Goal: Navigation & Orientation: Find specific page/section

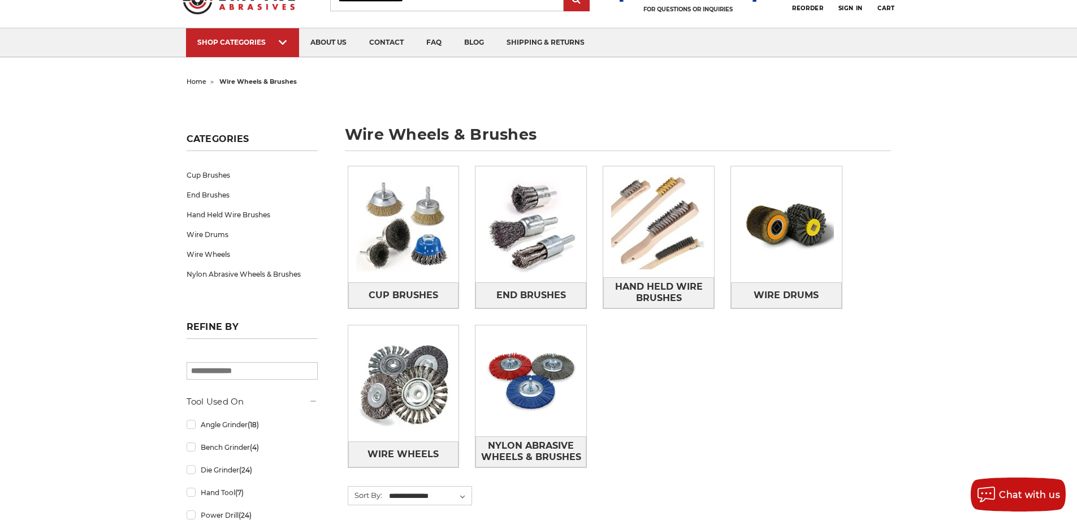
scroll to position [61, 0]
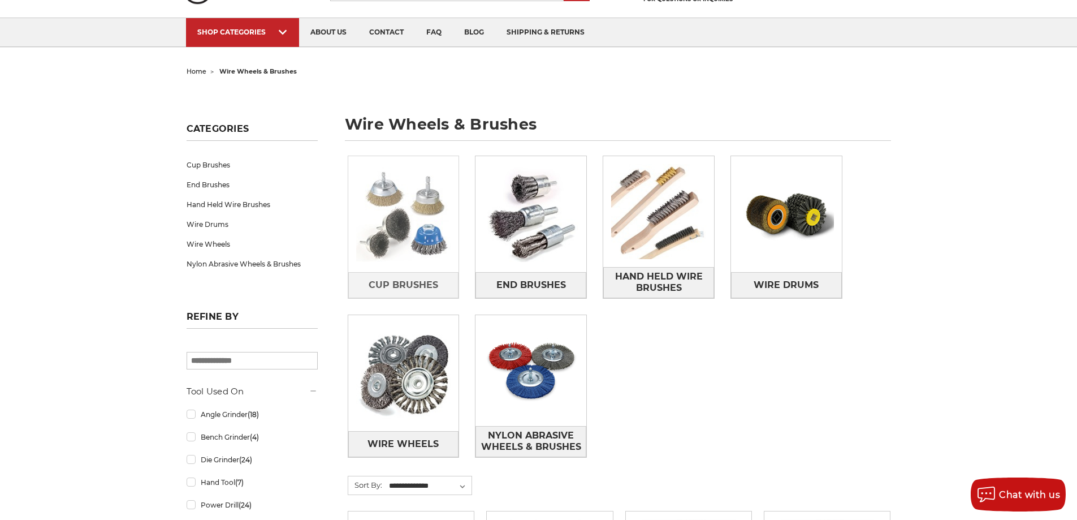
click at [404, 236] on img at bounding box center [403, 214] width 111 height 111
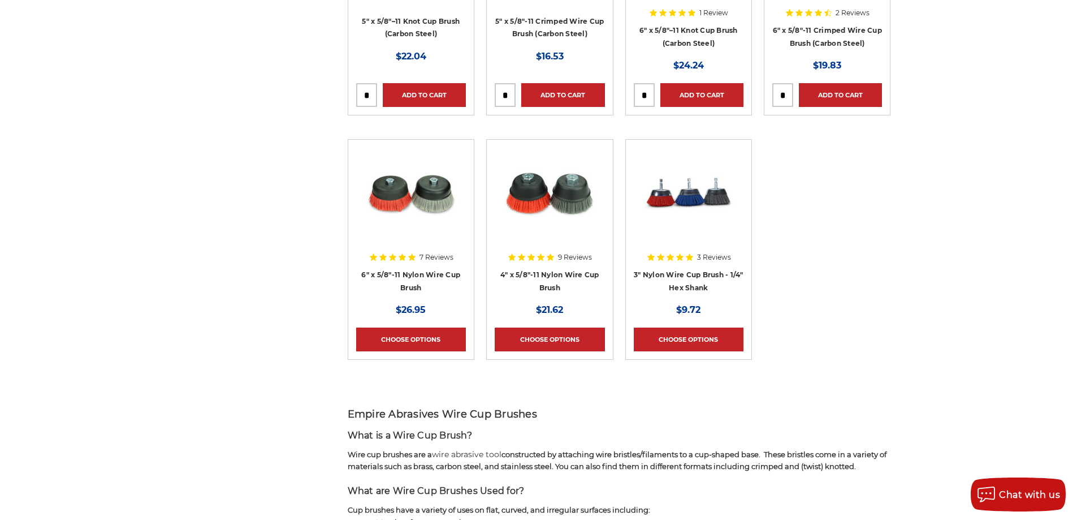
scroll to position [1146, 0]
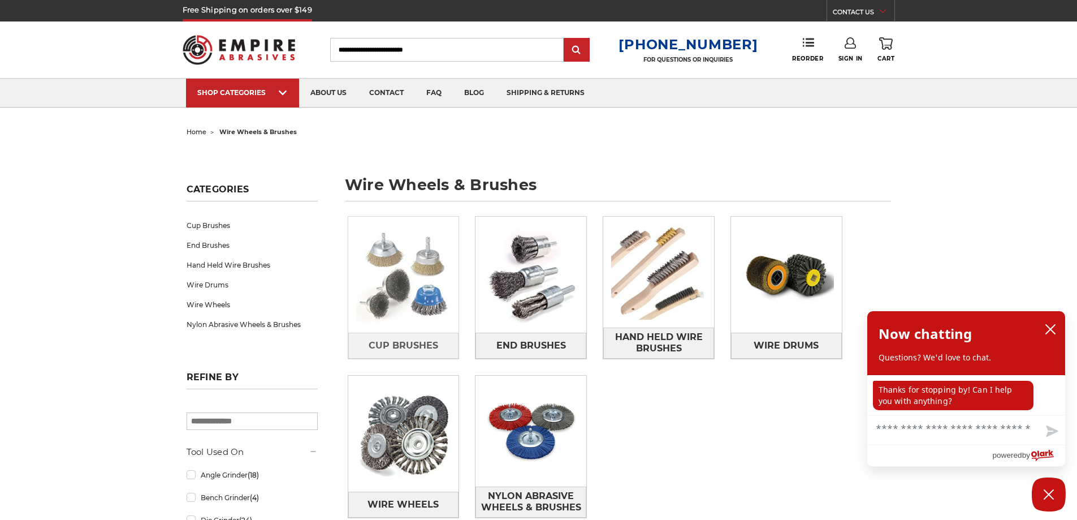
click at [416, 254] on img at bounding box center [403, 274] width 111 height 111
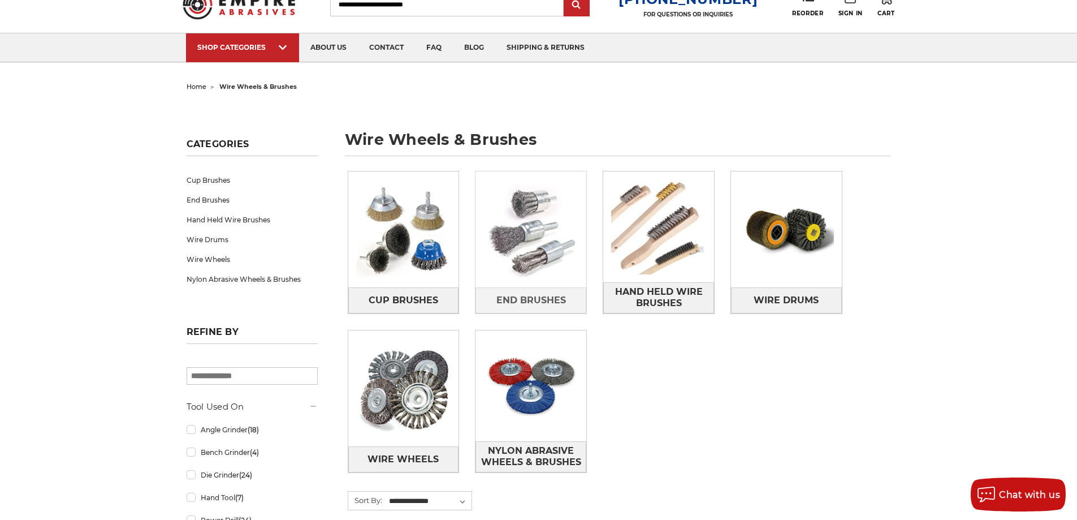
scroll to position [61, 0]
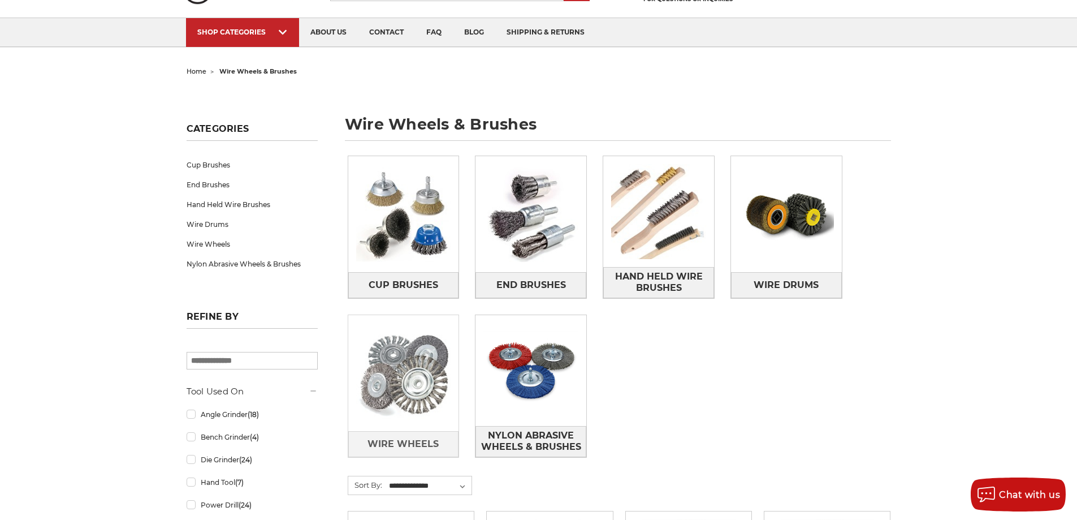
click at [403, 381] on img at bounding box center [403, 373] width 111 height 111
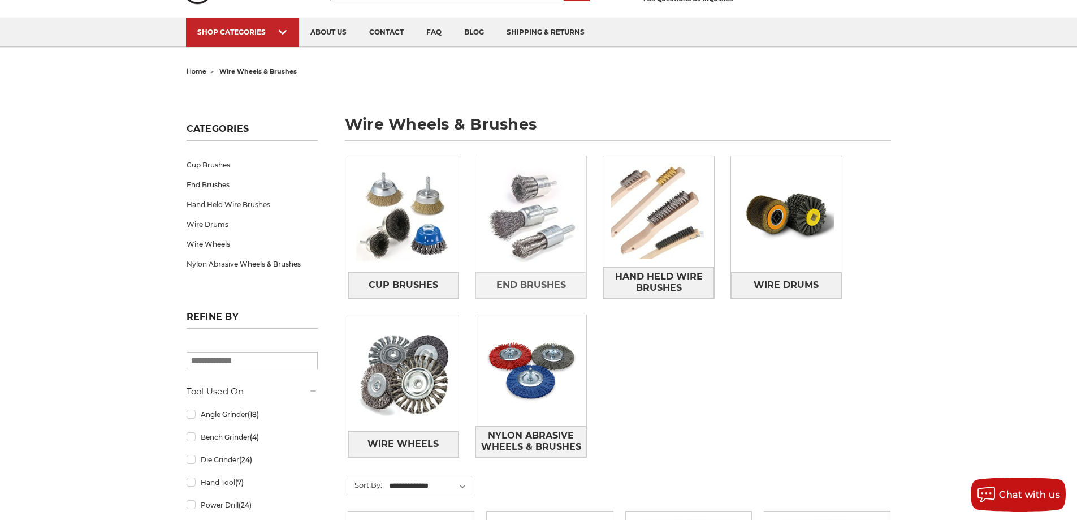
click at [551, 206] on img at bounding box center [531, 214] width 111 height 111
